Goal: Task Accomplishment & Management: Manage account settings

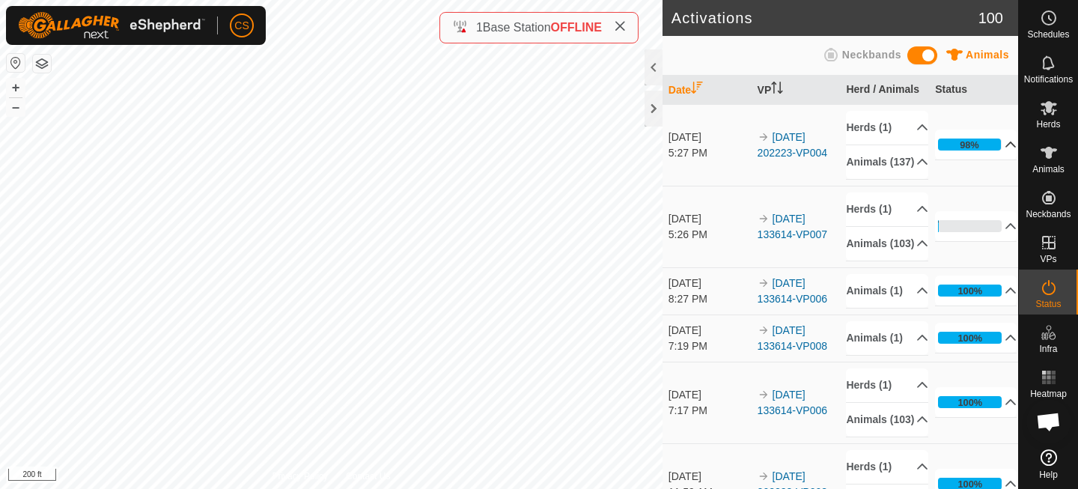
click at [981, 151] on p-accordion-header "98%" at bounding box center [976, 145] width 82 height 30
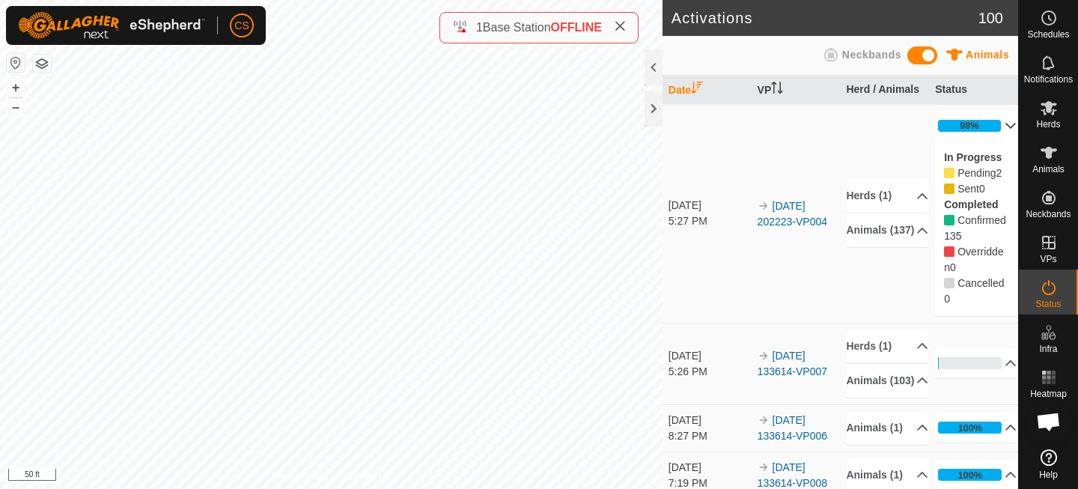
click at [987, 174] on span "Pending" at bounding box center [977, 173] width 38 height 12
click at [1053, 112] on icon at bounding box center [1049, 108] width 16 height 14
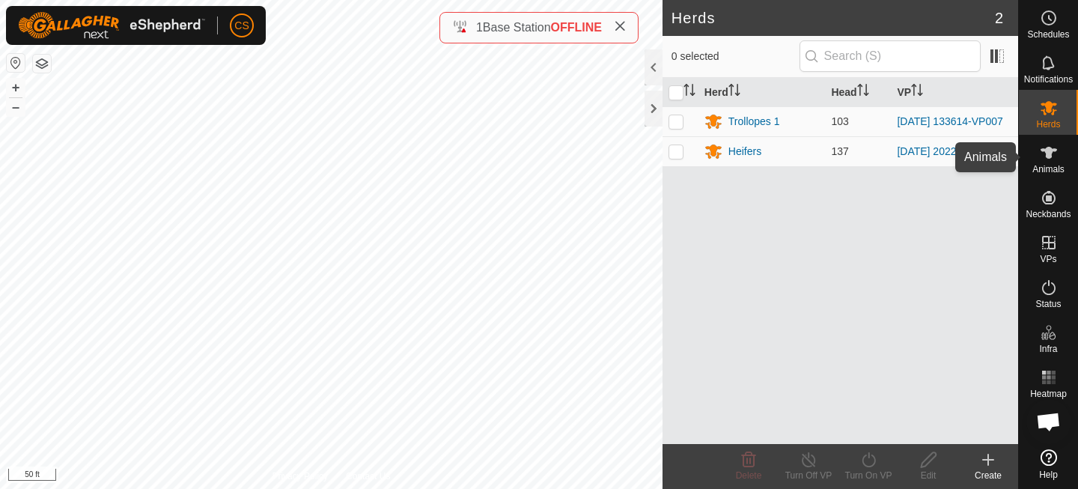
click at [1051, 156] on icon at bounding box center [1049, 153] width 18 height 18
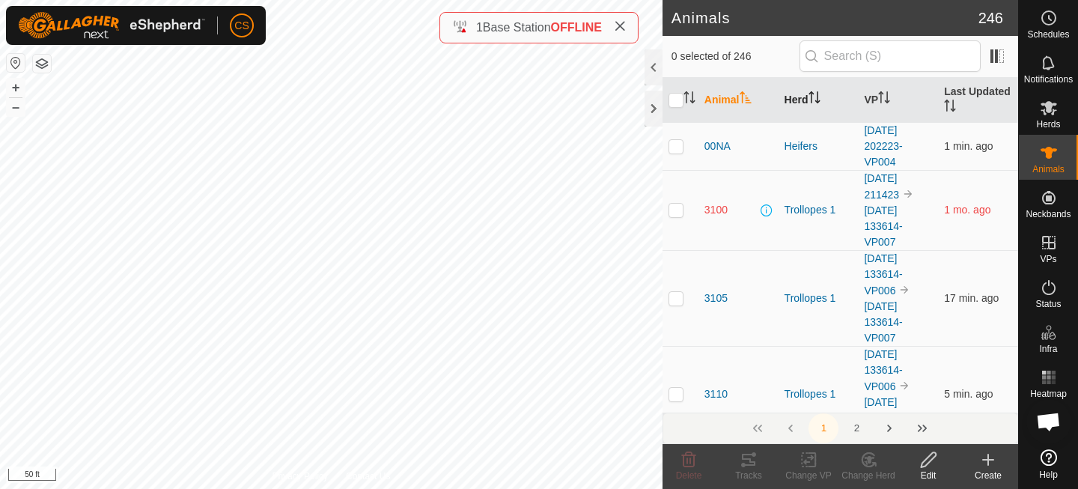
click at [818, 94] on icon "Activate to sort" at bounding box center [817, 97] width 1 height 12
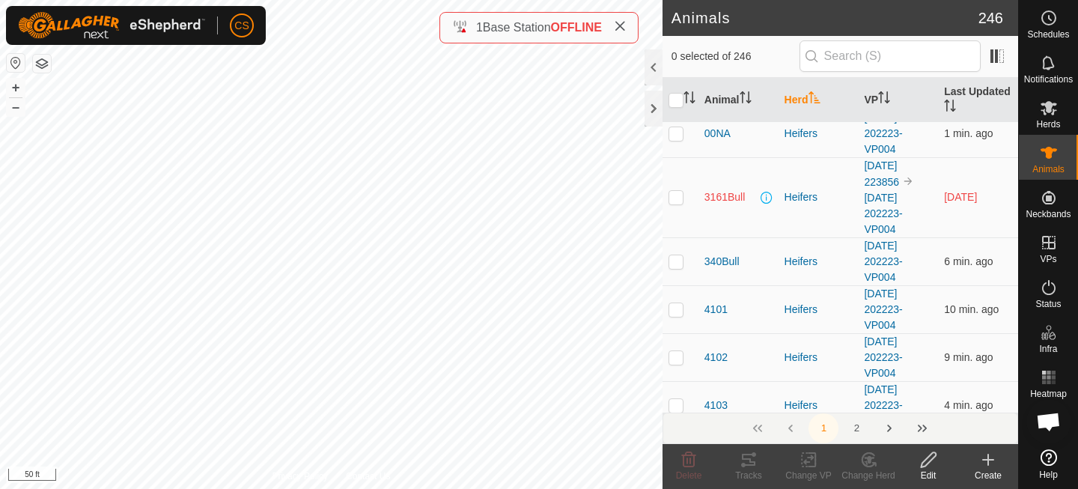
scroll to position [197, 0]
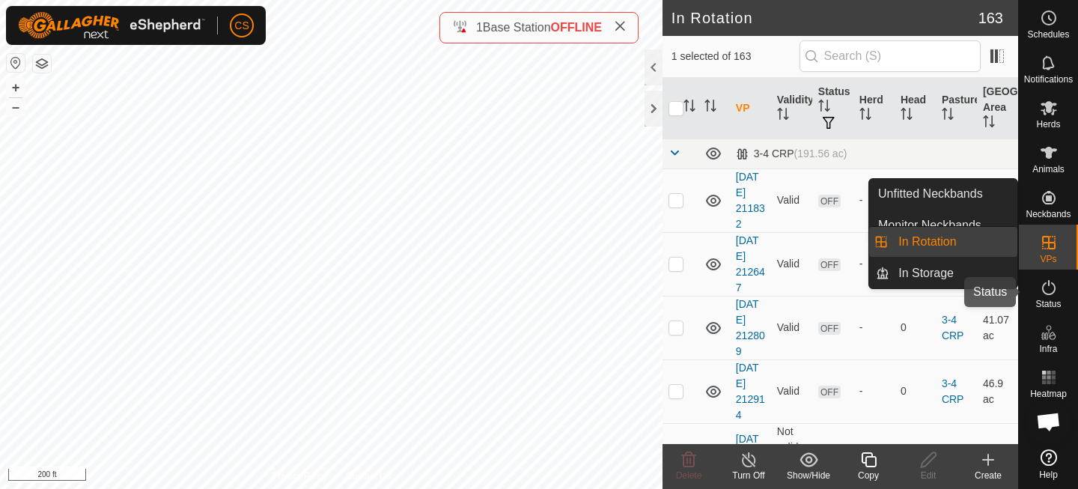
click at [1047, 296] on es-activation-svg-icon at bounding box center [1048, 288] width 27 height 24
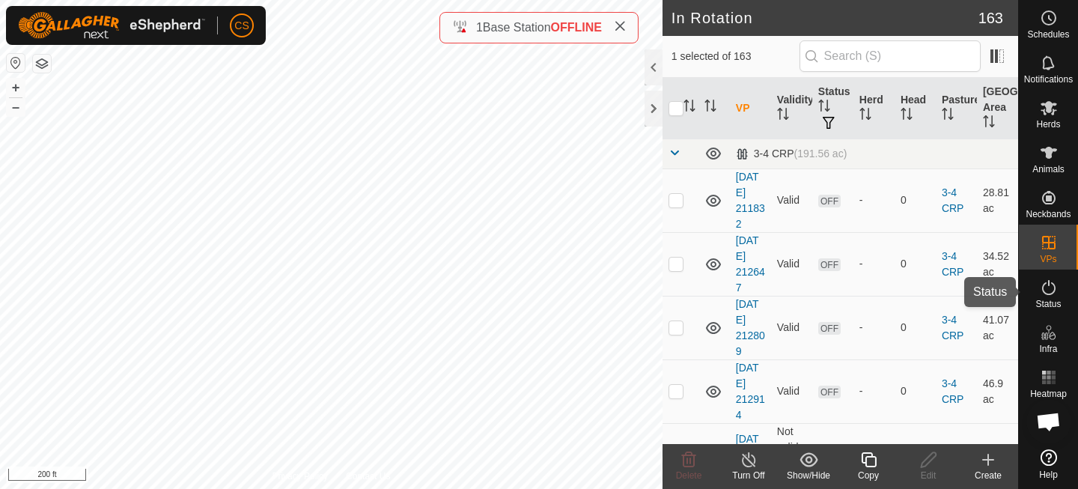
click at [1047, 287] on icon at bounding box center [1049, 288] width 18 height 18
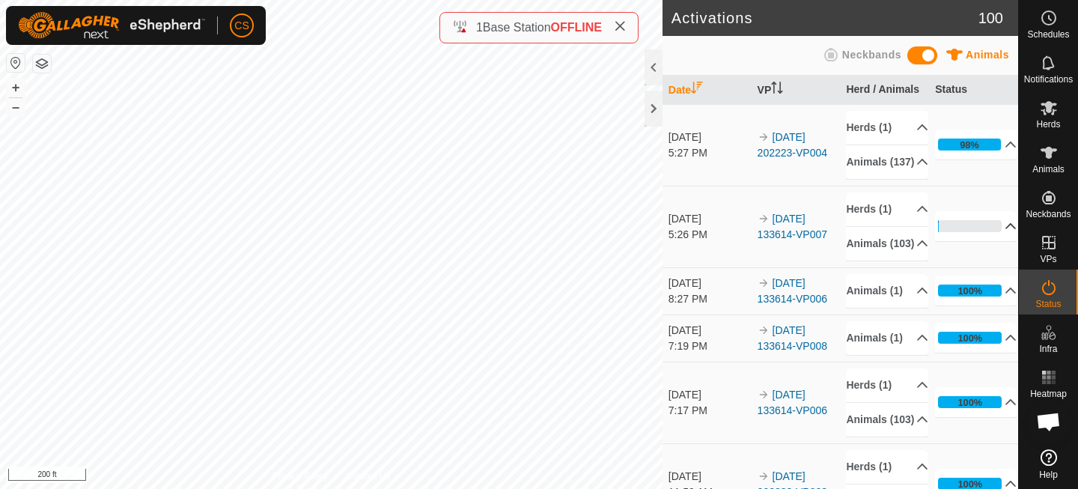
click at [968, 232] on div "1%" at bounding box center [970, 226] width 64 height 12
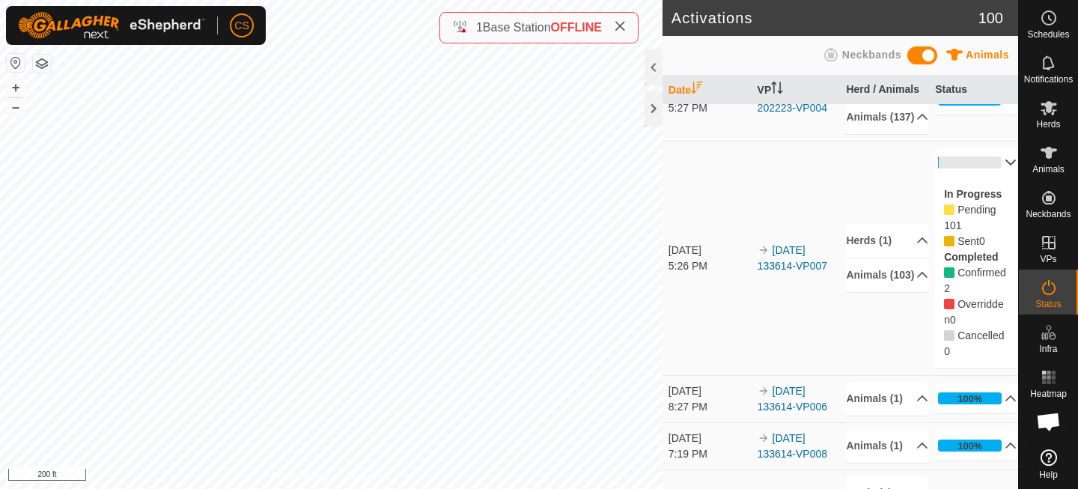
scroll to position [49, 0]
